Goal: Obtain resource: Download file/media

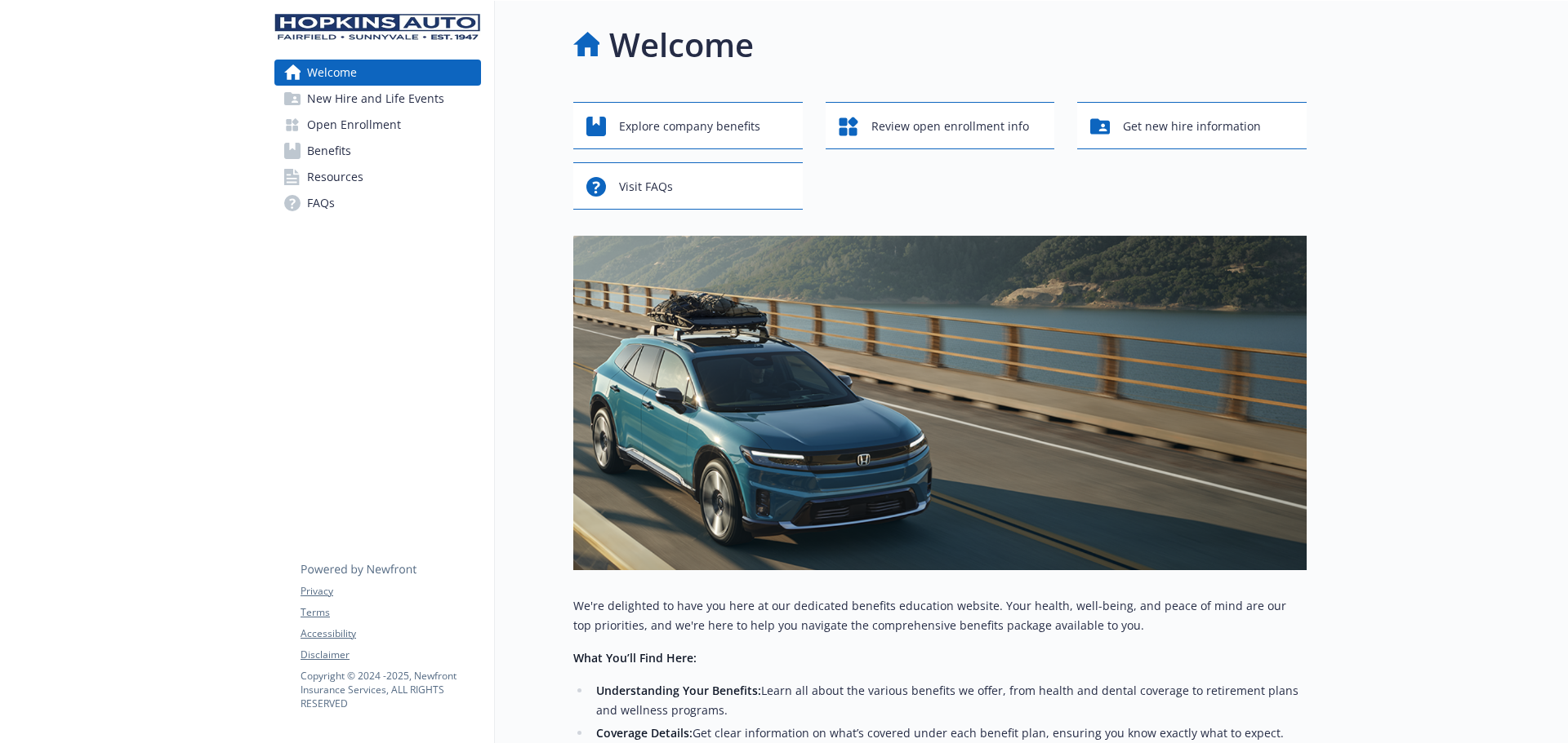
click at [333, 172] on span "Resources" at bounding box center [334, 177] width 56 height 26
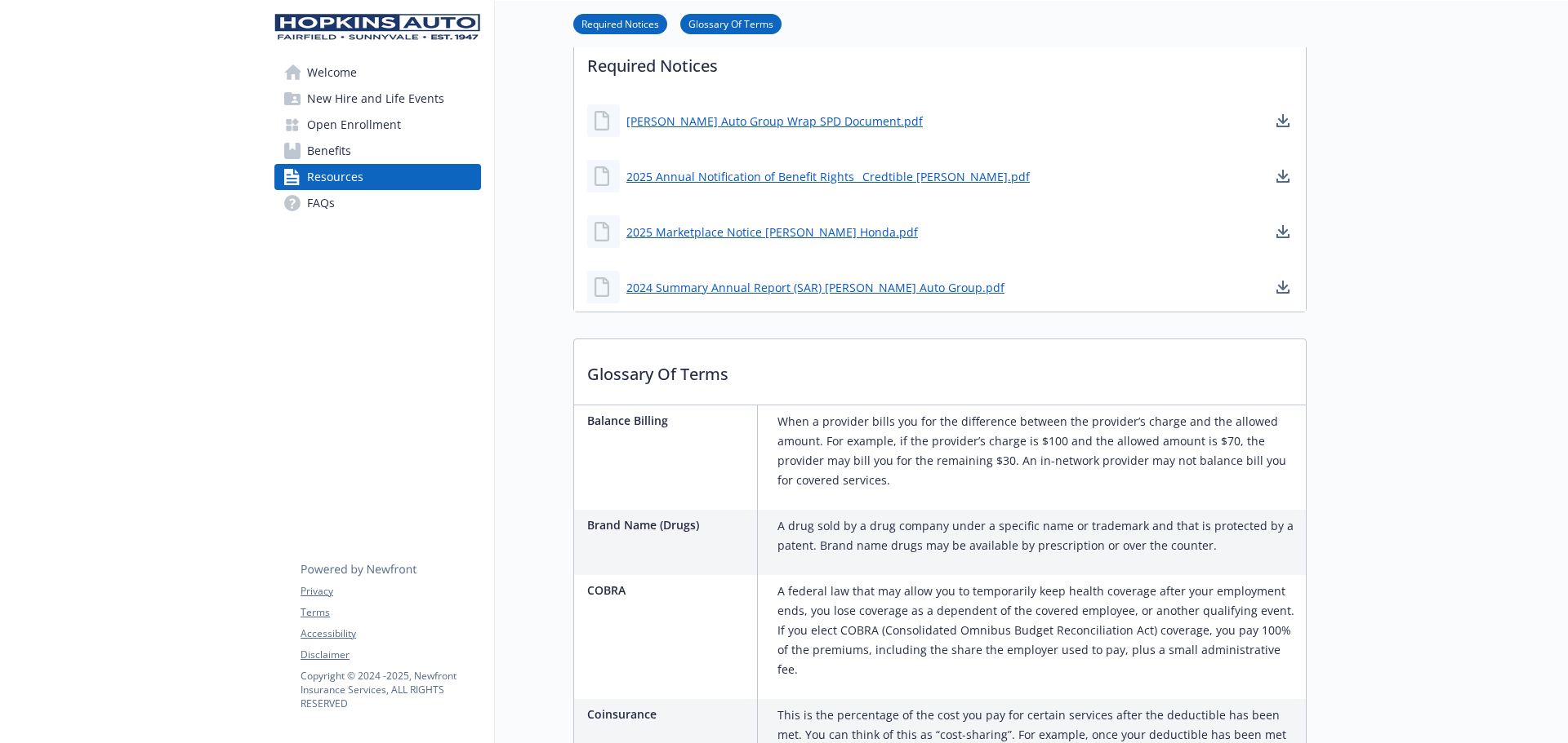
scroll to position [571, 0]
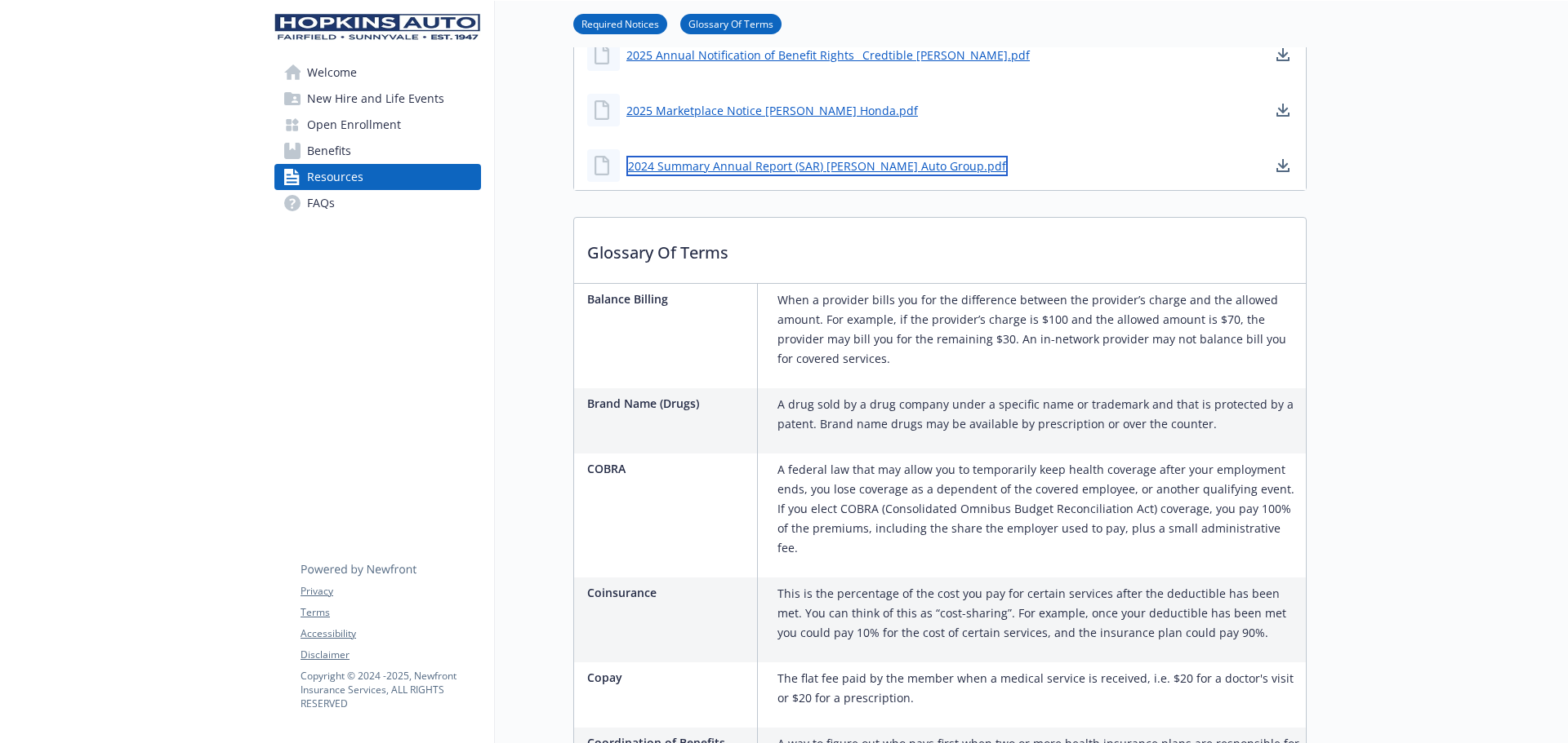
click at [897, 168] on link "2024 Summary Annual Report (SAR) [PERSON_NAME] Auto Group.pdf" at bounding box center [817, 166] width 381 height 20
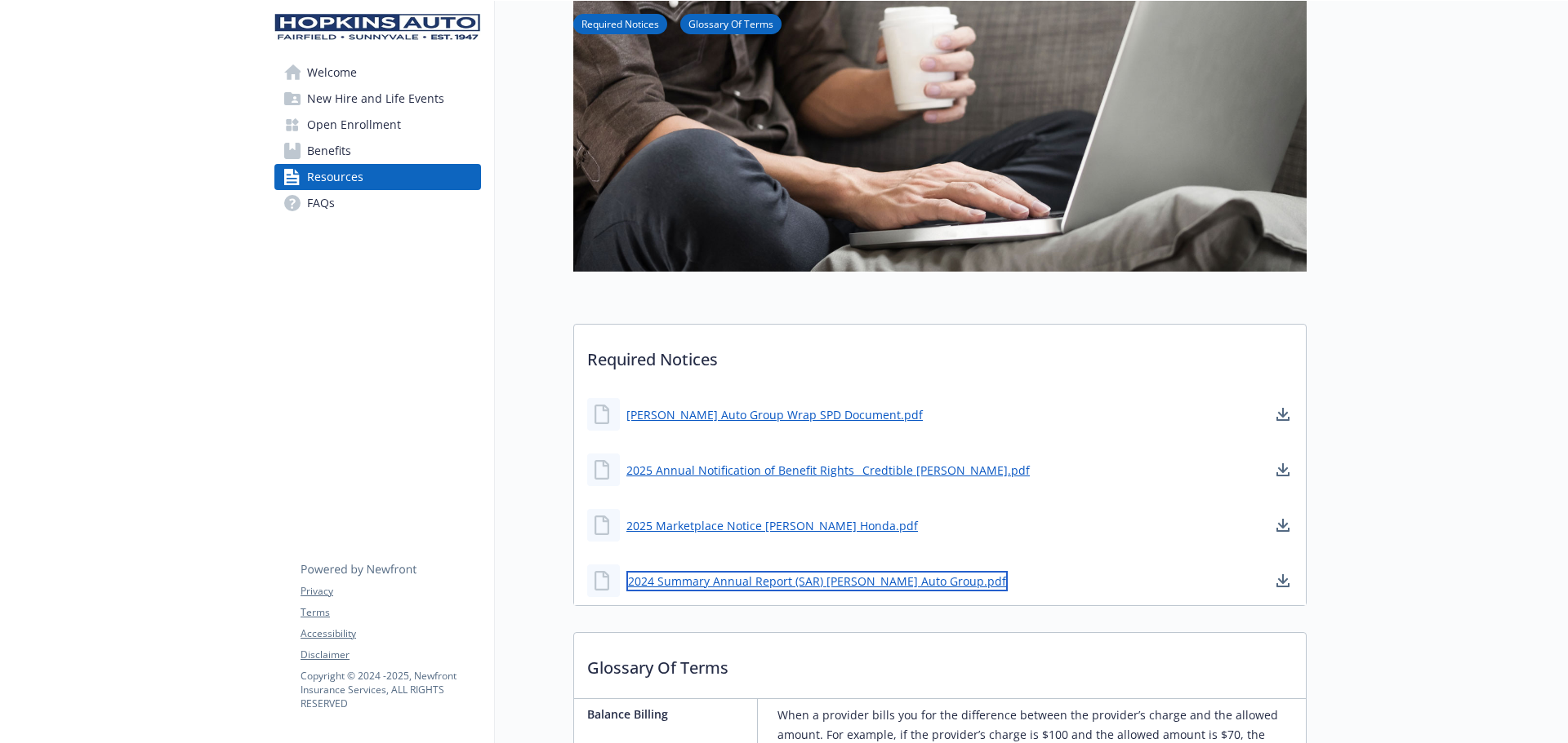
scroll to position [190, 0]
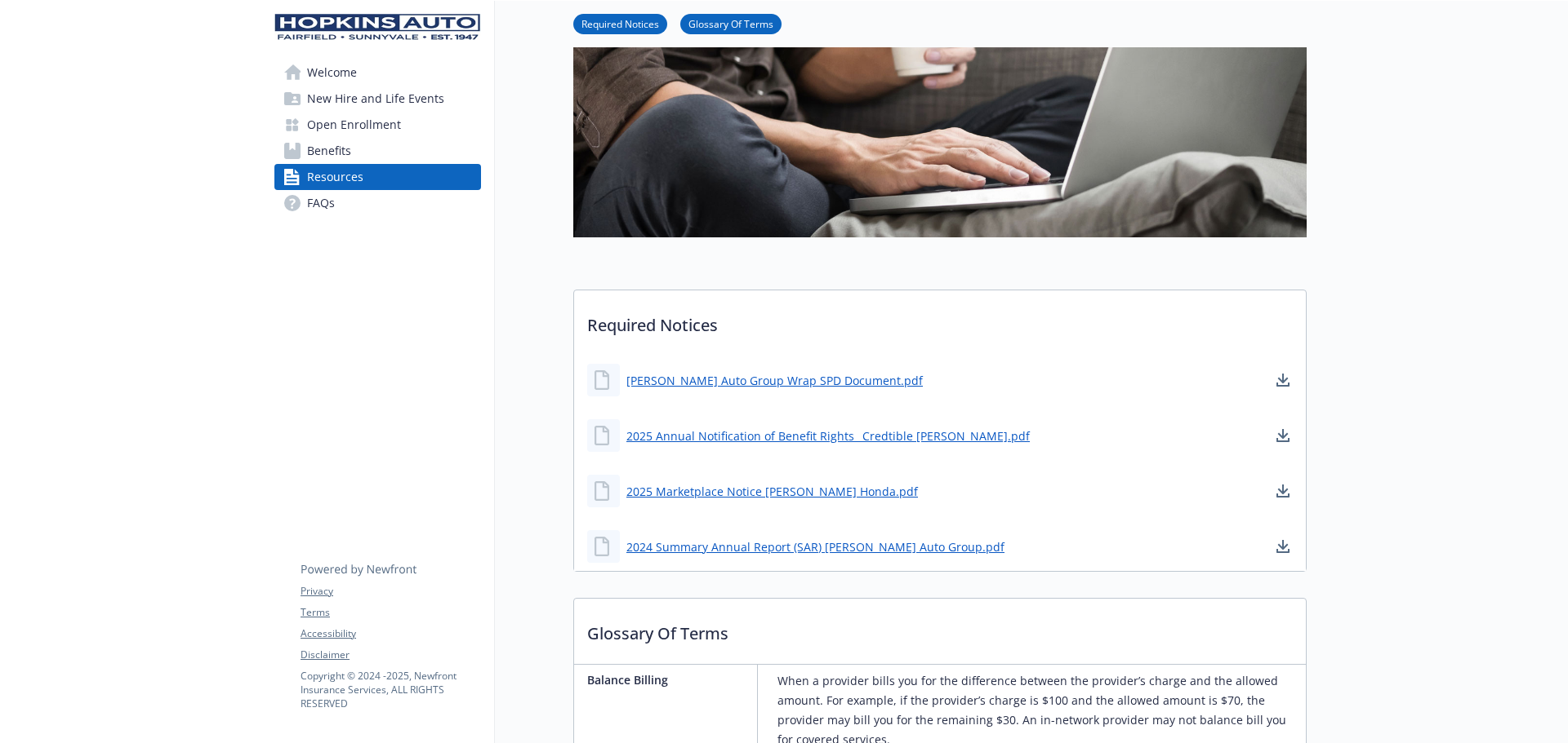
click at [341, 175] on span "Resources" at bounding box center [334, 177] width 56 height 26
click at [322, 146] on span "Benefits" at bounding box center [329, 151] width 44 height 26
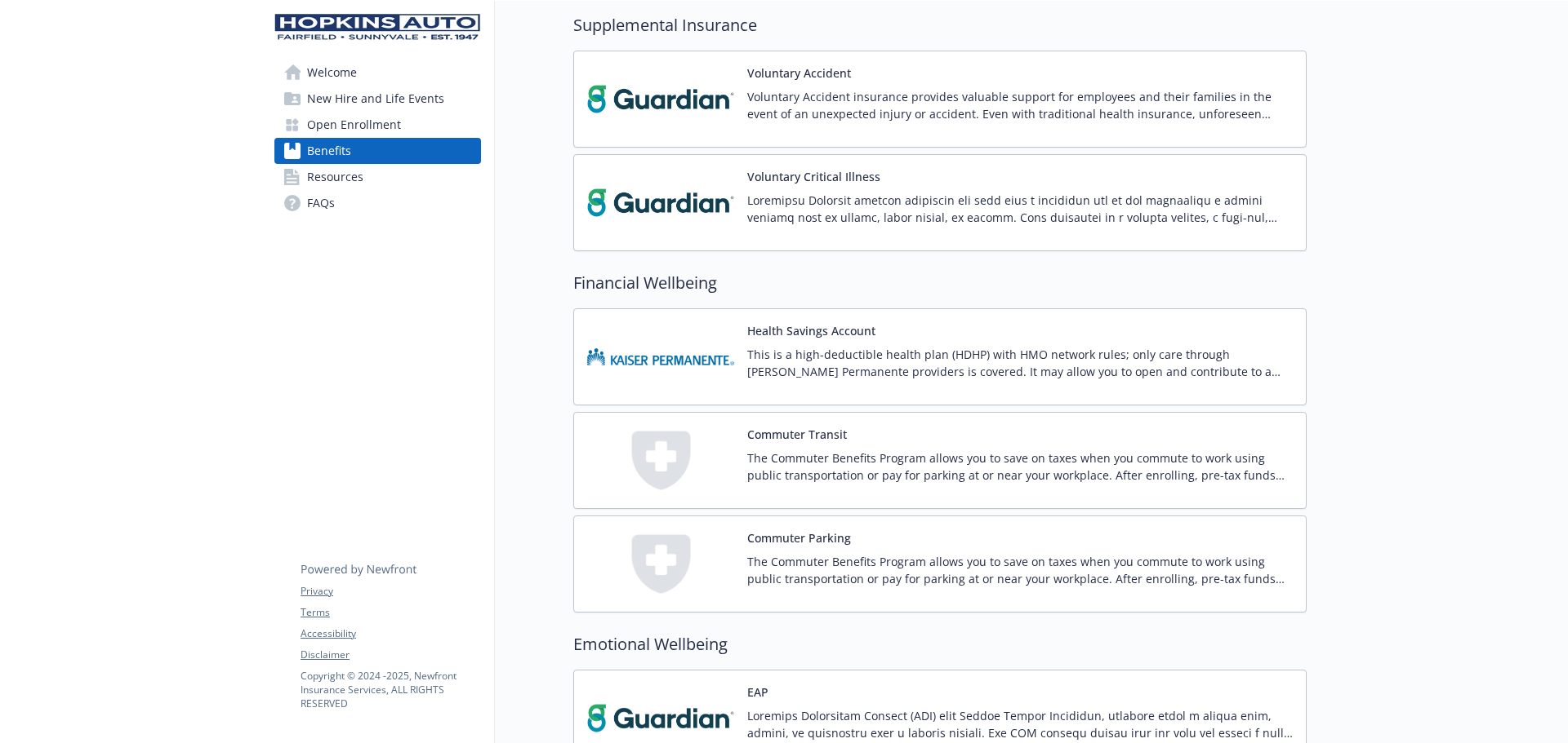
scroll to position [1677, 0]
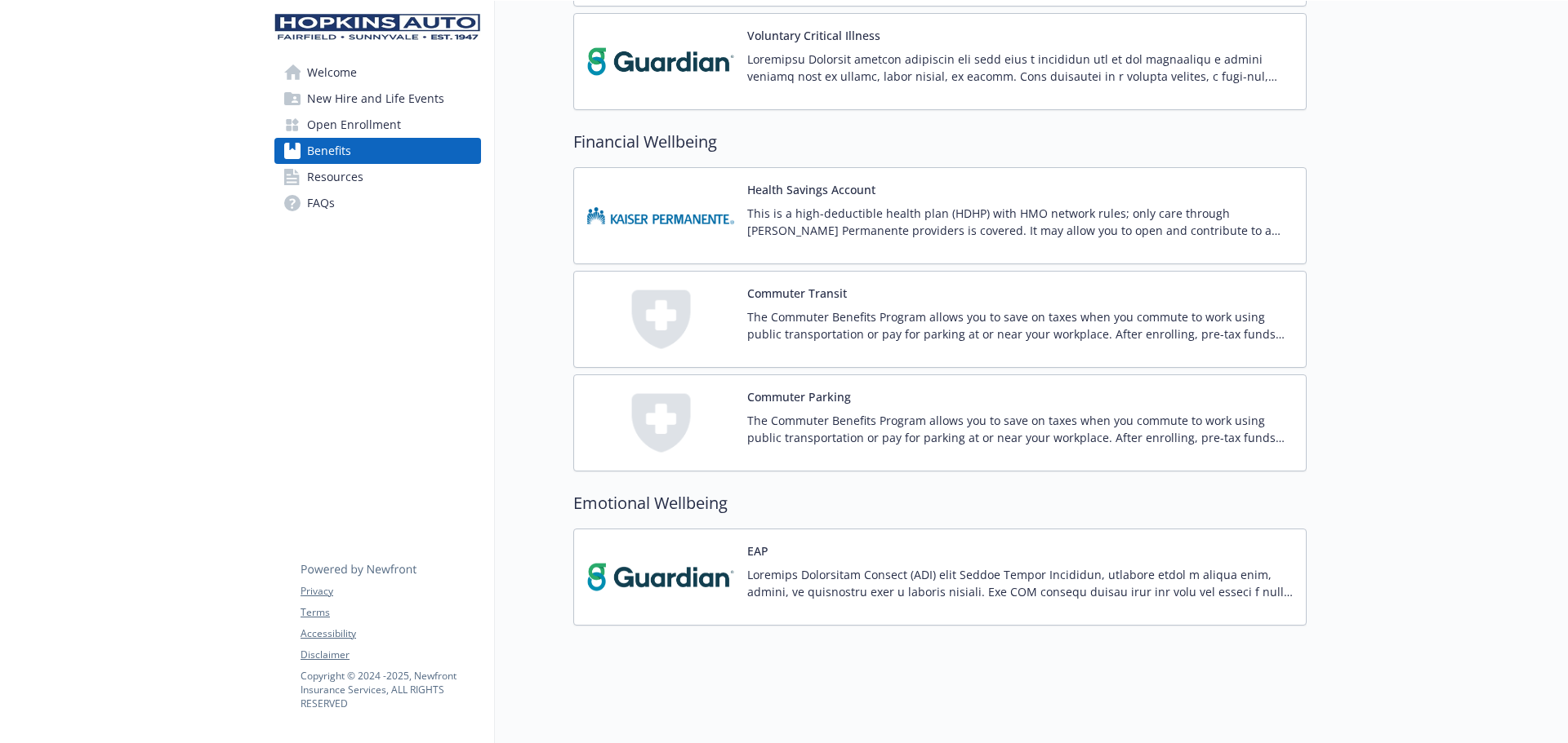
click at [982, 60] on p at bounding box center [1020, 67] width 545 height 34
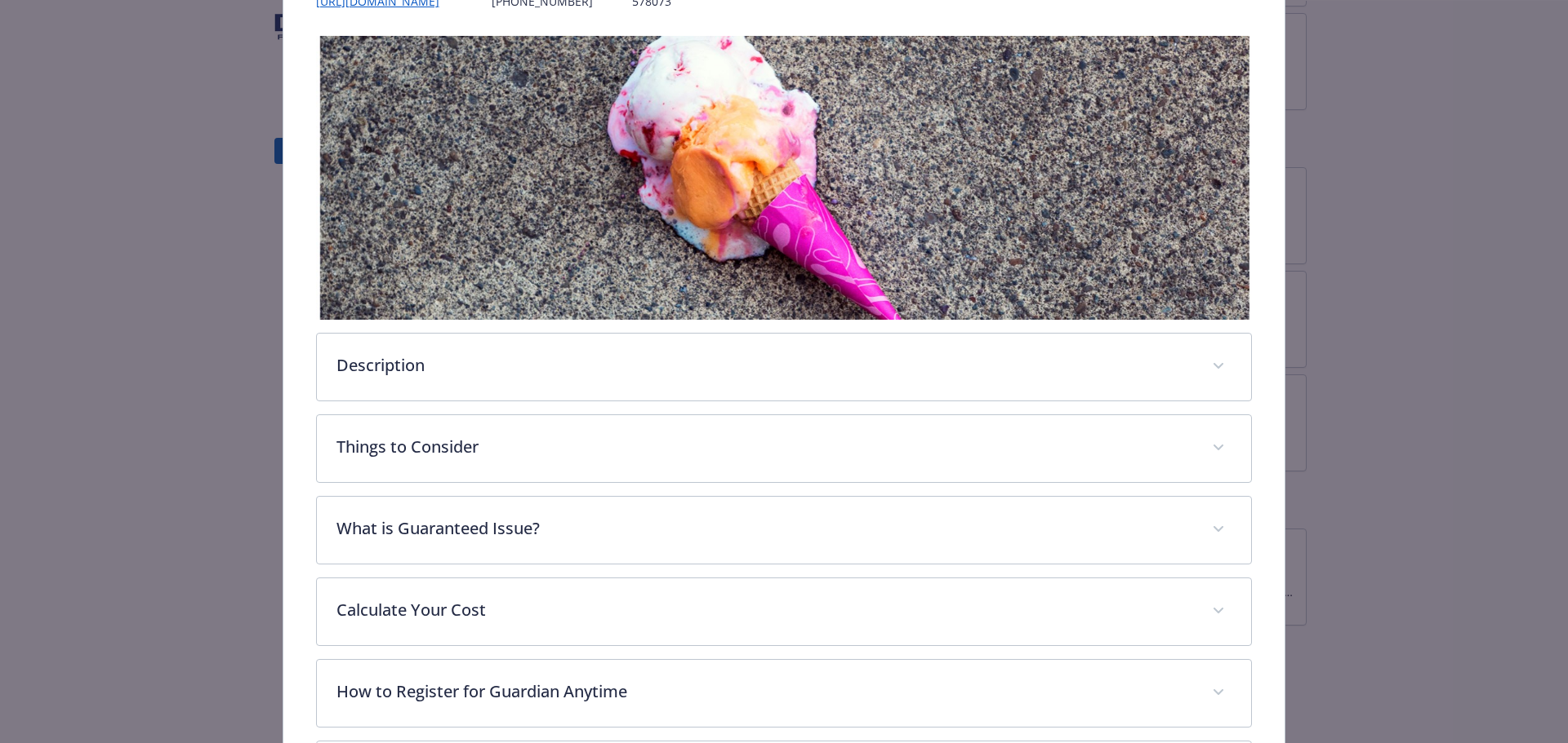
scroll to position [395, 0]
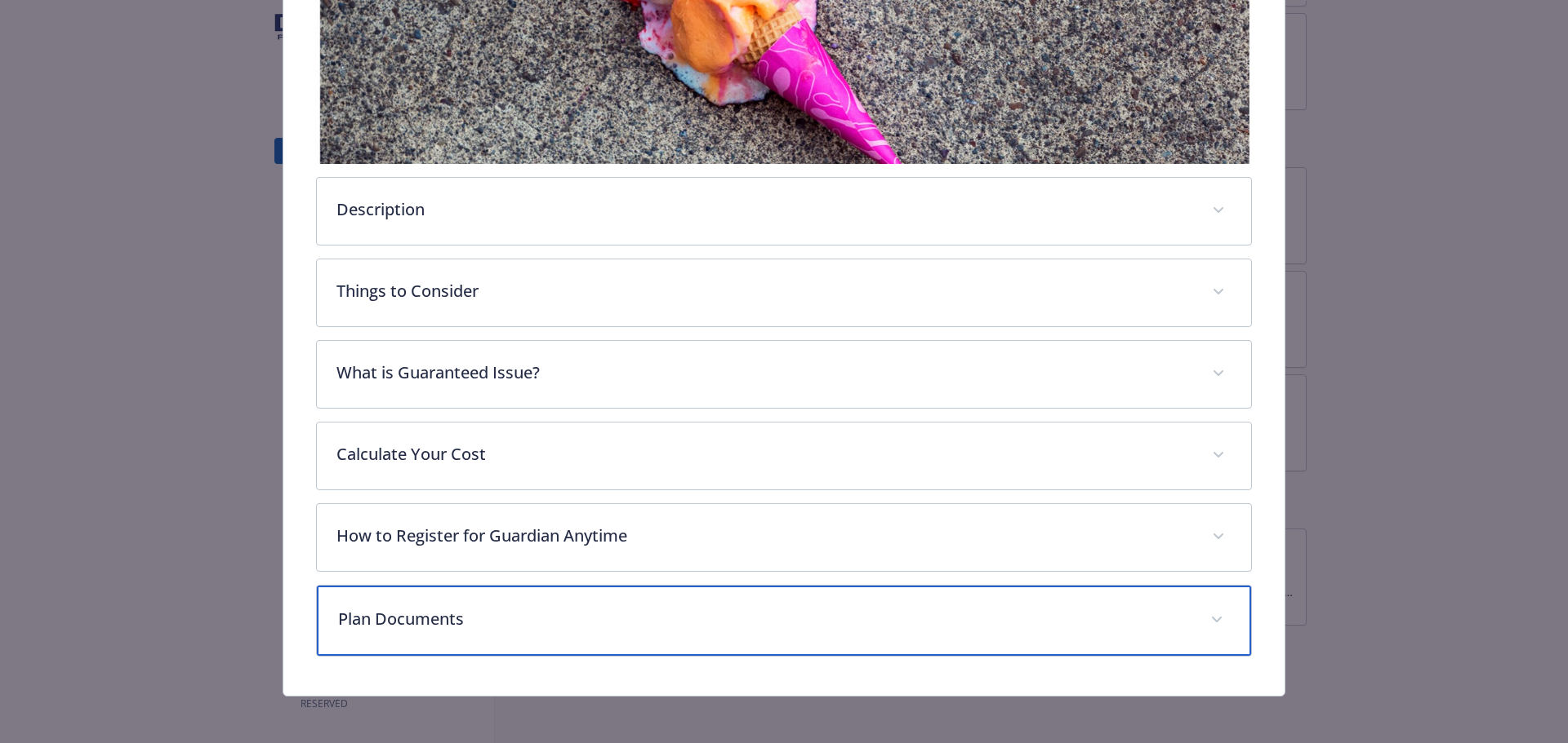
click at [411, 615] on p "Plan Documents" at bounding box center [765, 619] width 853 height 25
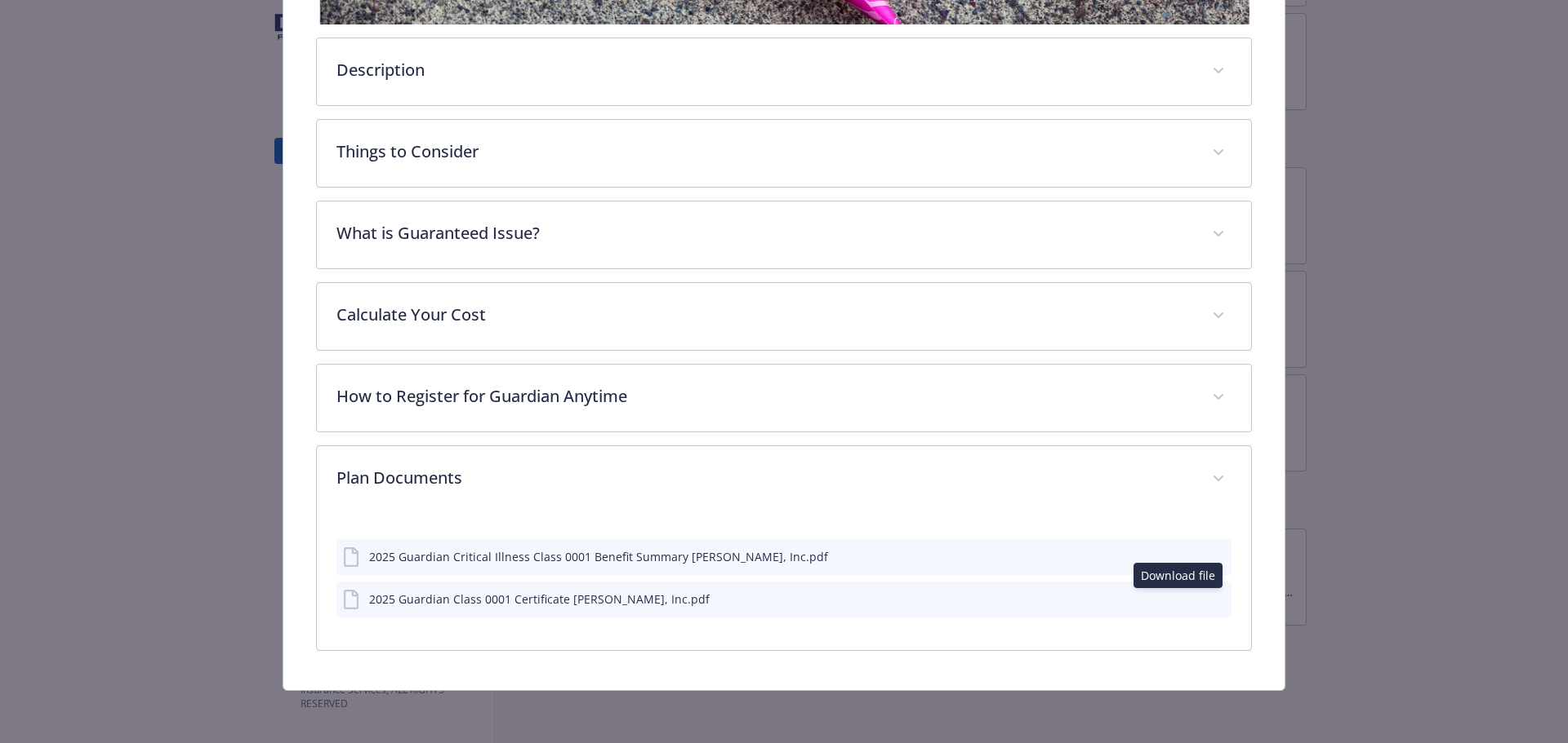
scroll to position [532, 0]
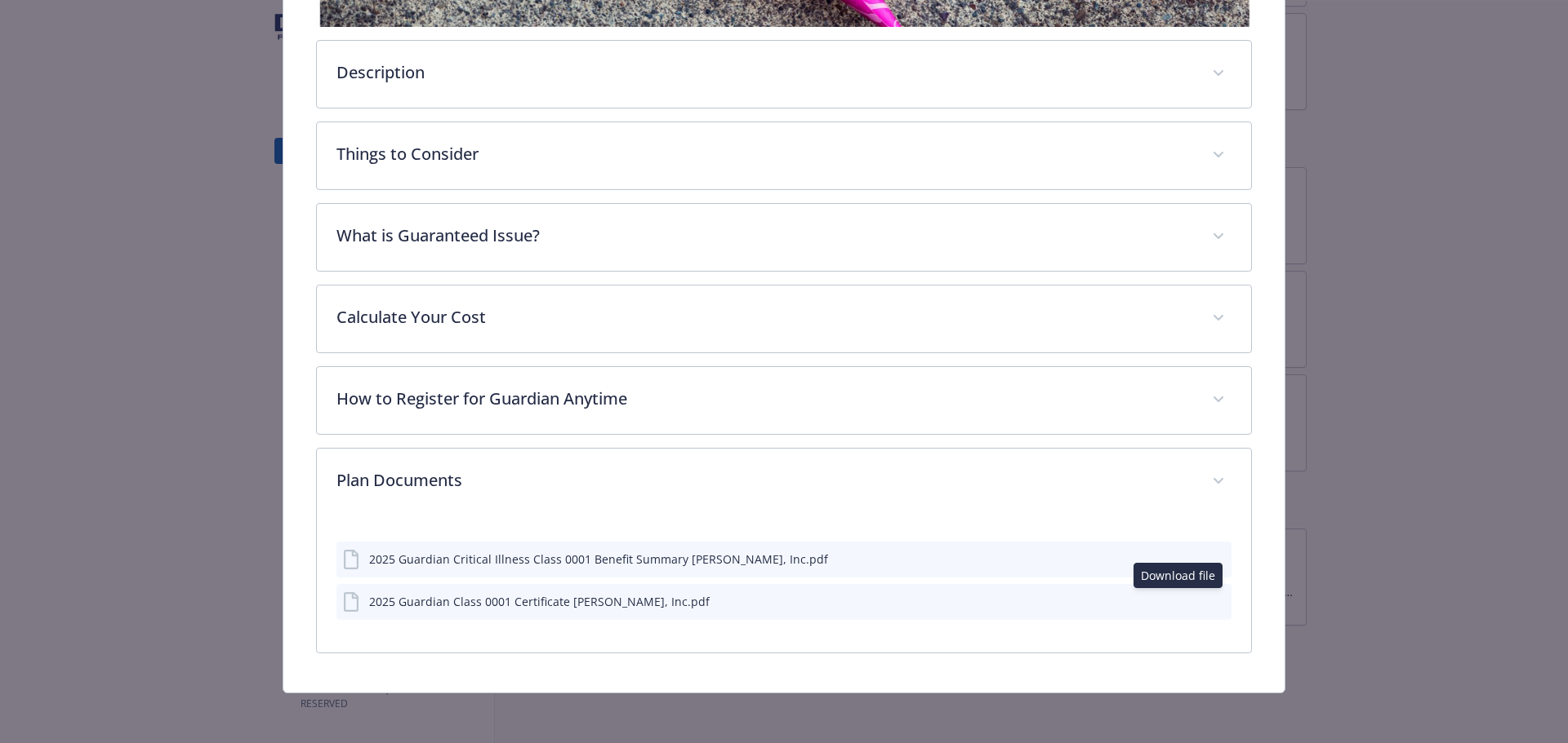
click at [1209, 596] on icon "preview file" at bounding box center [1216, 601] width 15 height 11
